Goal: Use online tool/utility: Use online tool/utility

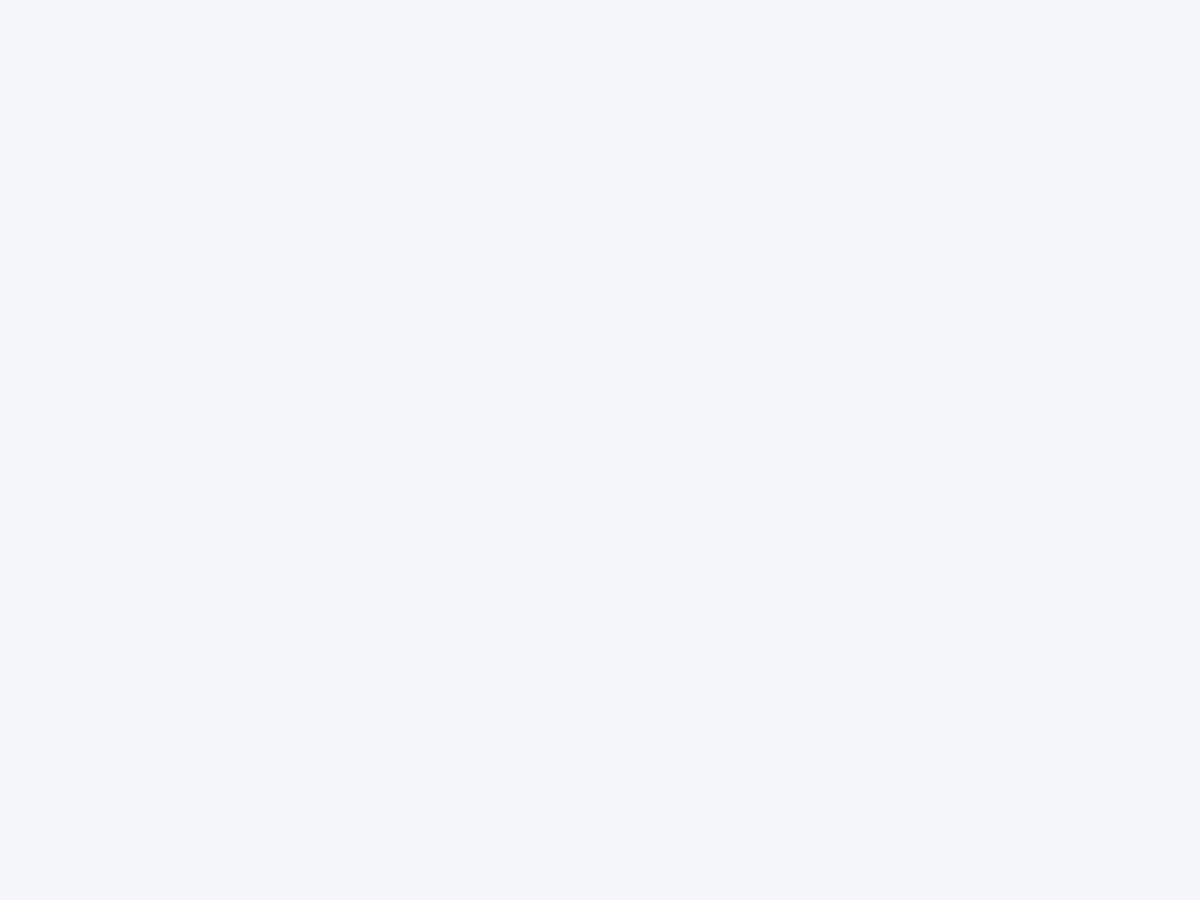
click at [600, 450] on div at bounding box center [600, 450] width 1200 height 900
